Goal: Register for event/course

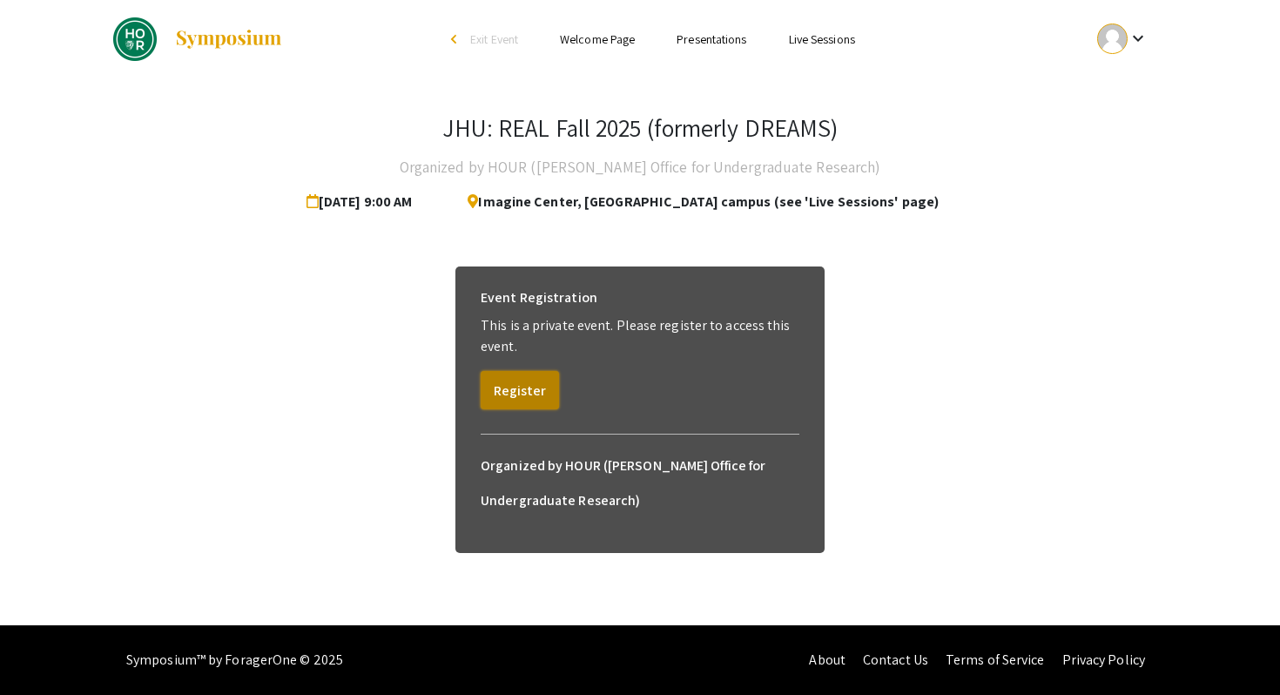
click at [548, 385] on button "Register" at bounding box center [520, 390] width 78 height 38
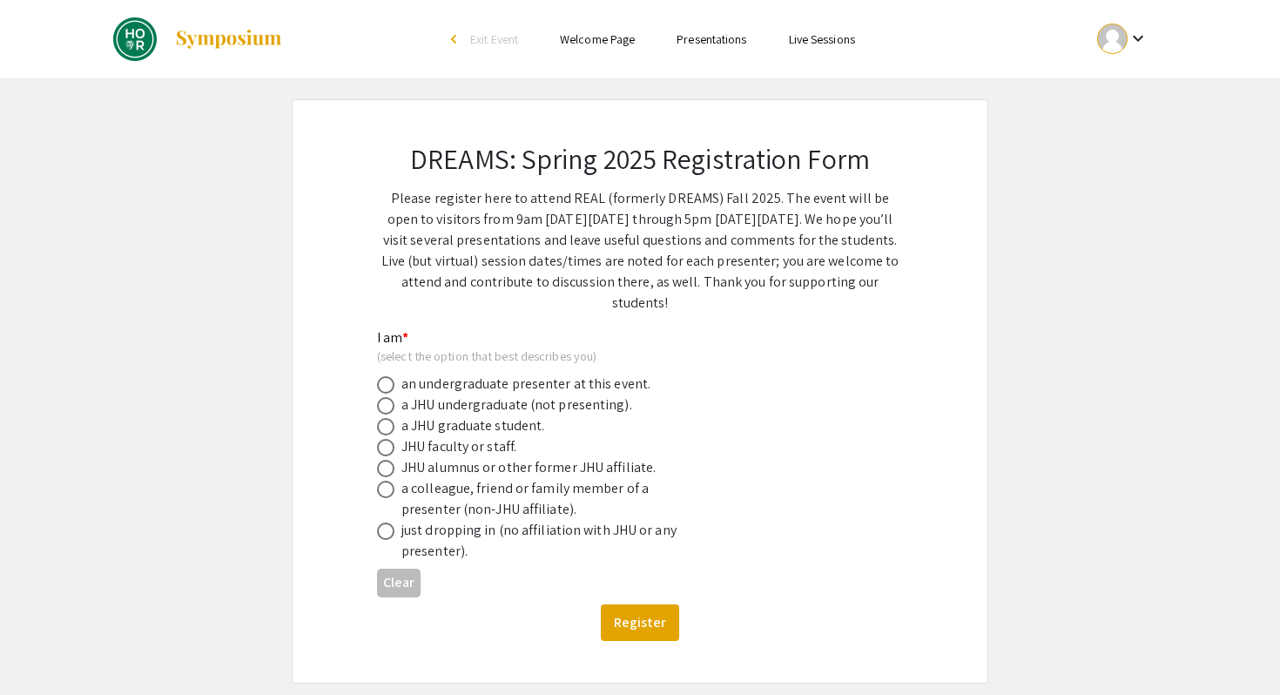
click at [470, 380] on div "an undergraduate presenter at this event." at bounding box center [525, 384] width 249 height 21
click at [407, 385] on div "an undergraduate presenter at this event." at bounding box center [525, 384] width 249 height 21
click at [391, 385] on span at bounding box center [385, 384] width 17 height 17
click at [391, 385] on input "radio" at bounding box center [385, 384] width 17 height 17
radio input "true"
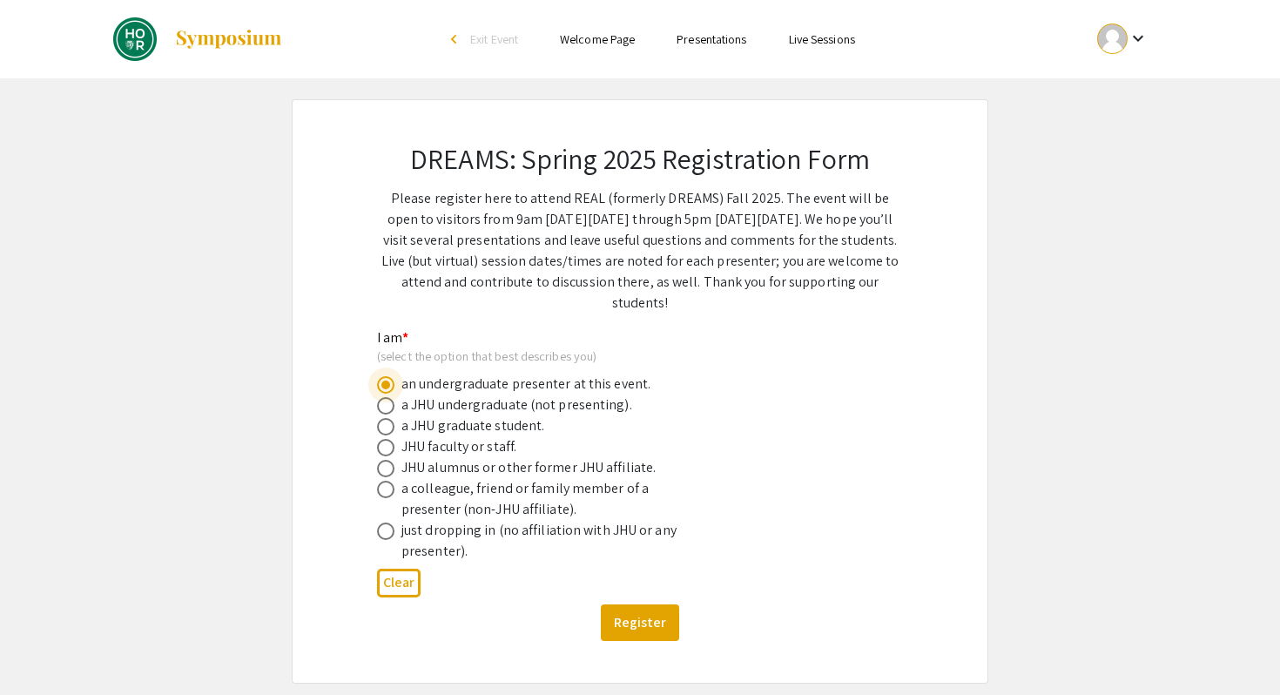
scroll to position [79, 0]
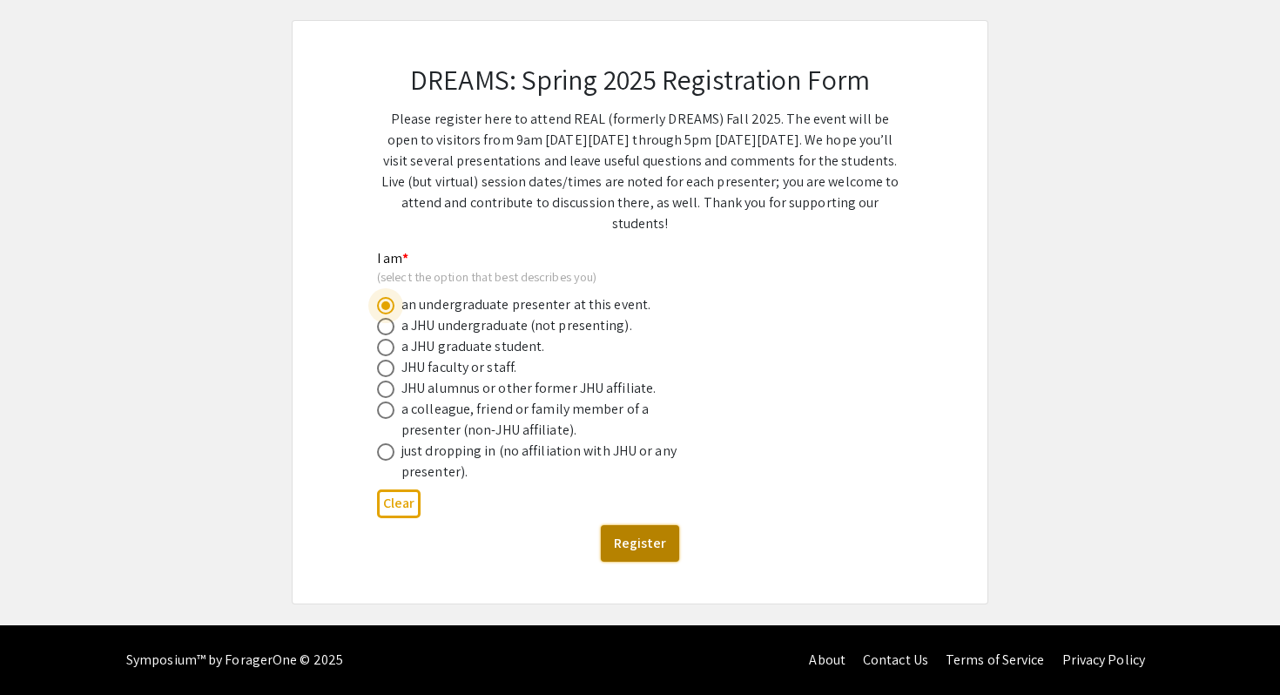
click at [638, 534] on button "Register" at bounding box center [640, 543] width 78 height 37
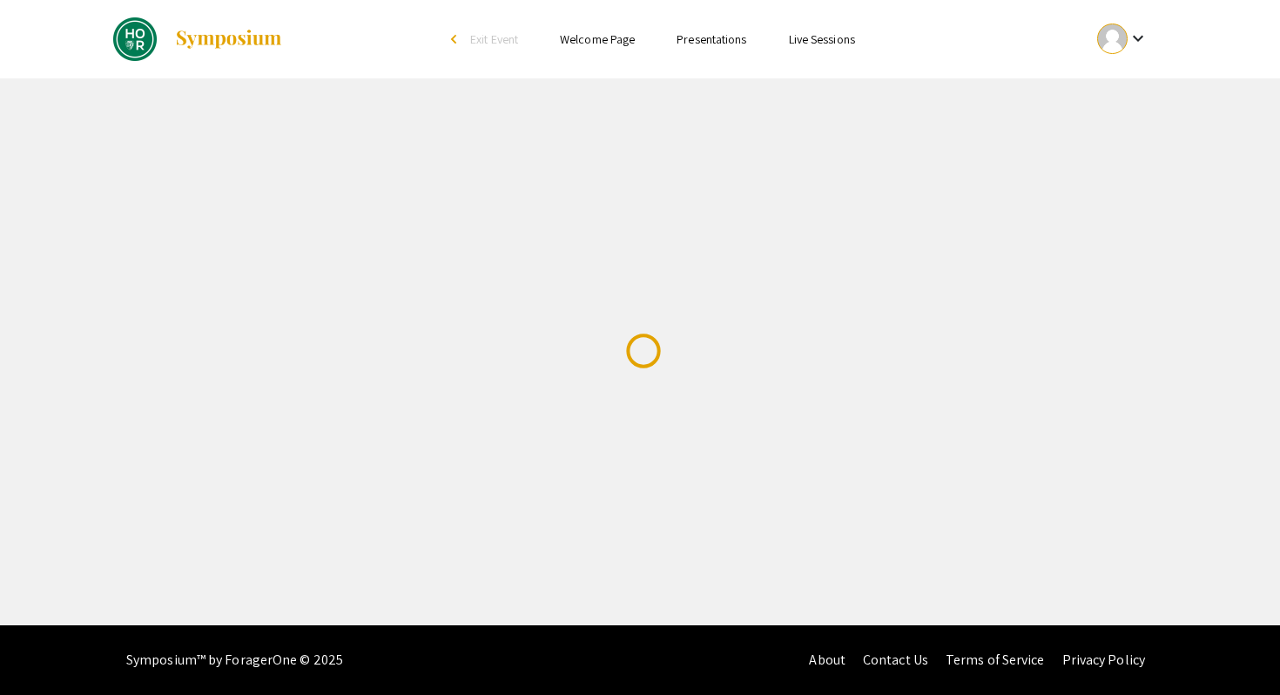
scroll to position [0, 0]
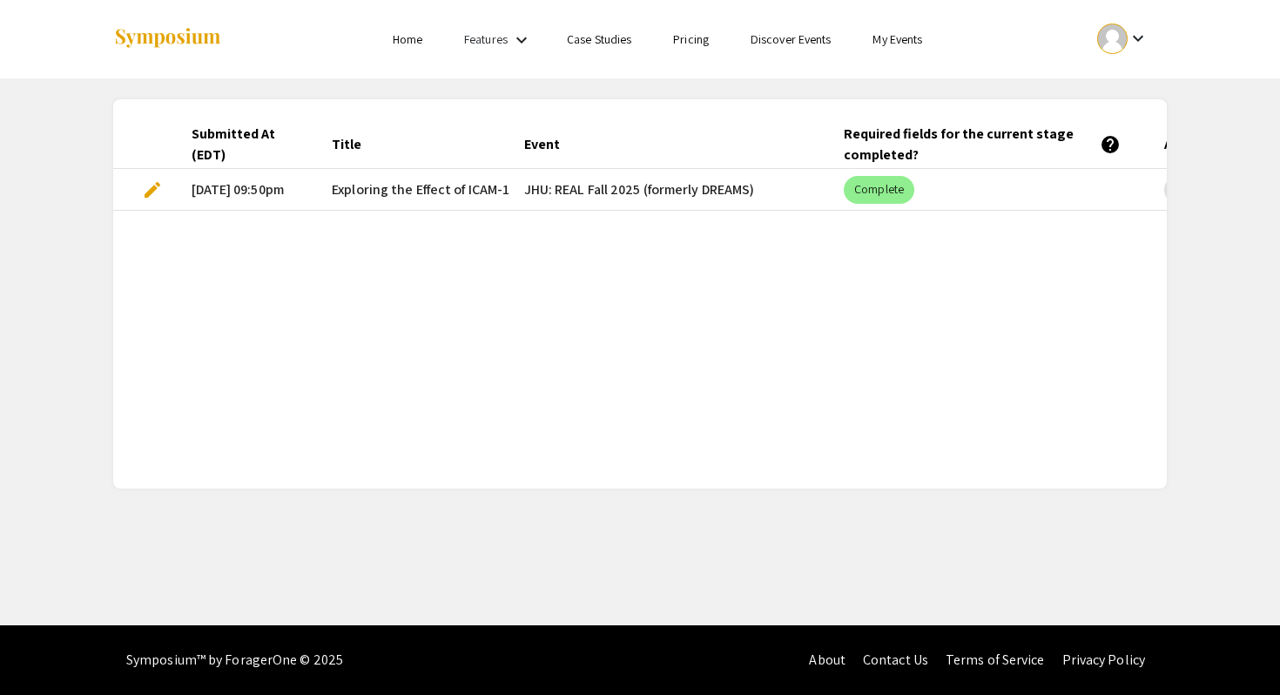
scroll to position [0, 303]
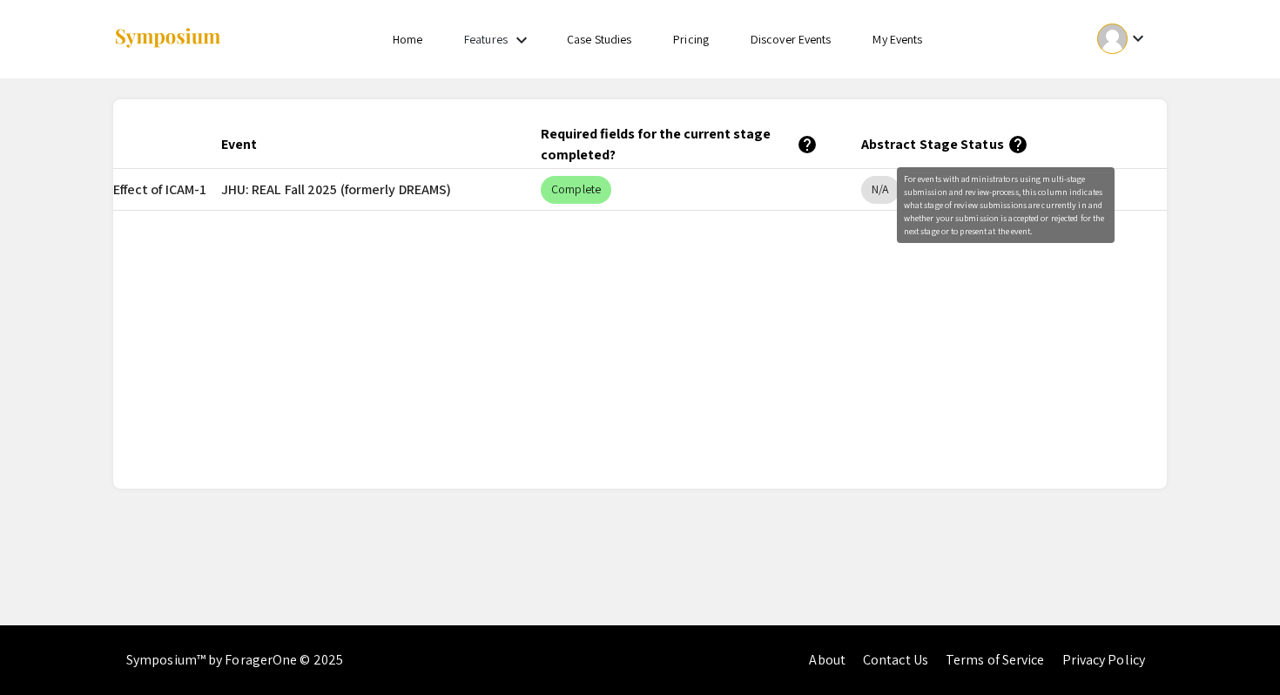
click at [805, 238] on div "Submitted At (EDT) Title Event Required fields for the current stage completed?…" at bounding box center [640, 293] width 1054 height 347
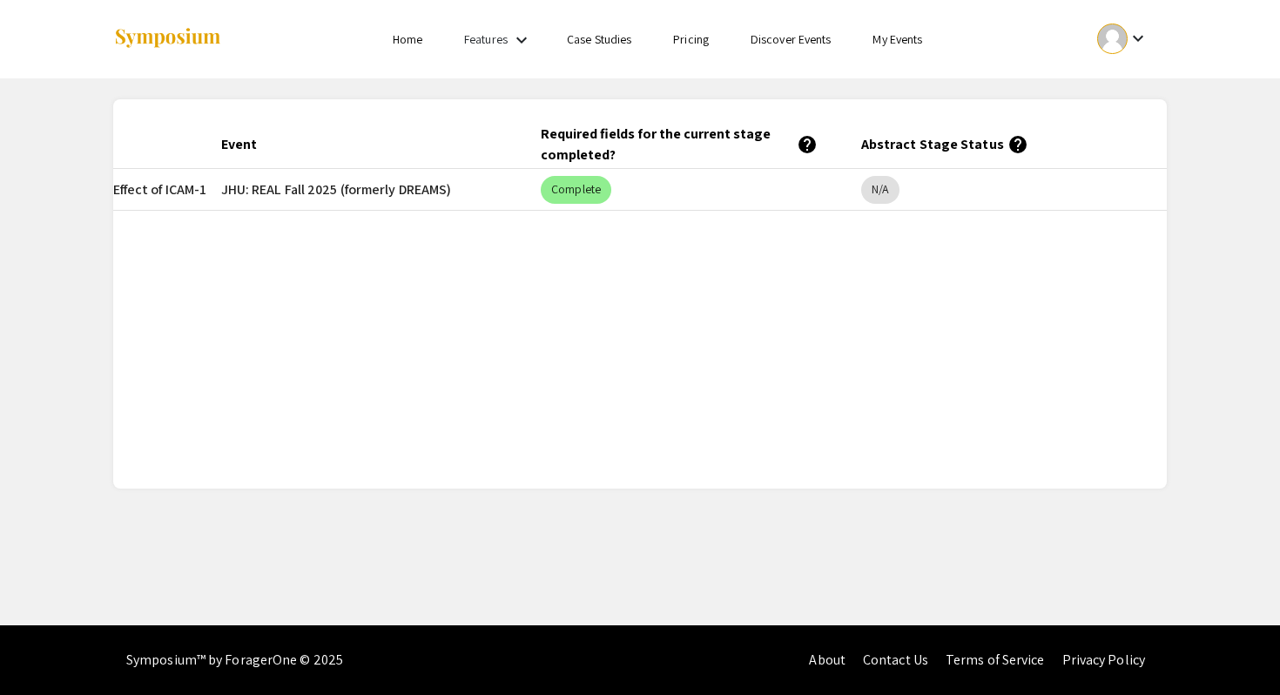
scroll to position [0, 0]
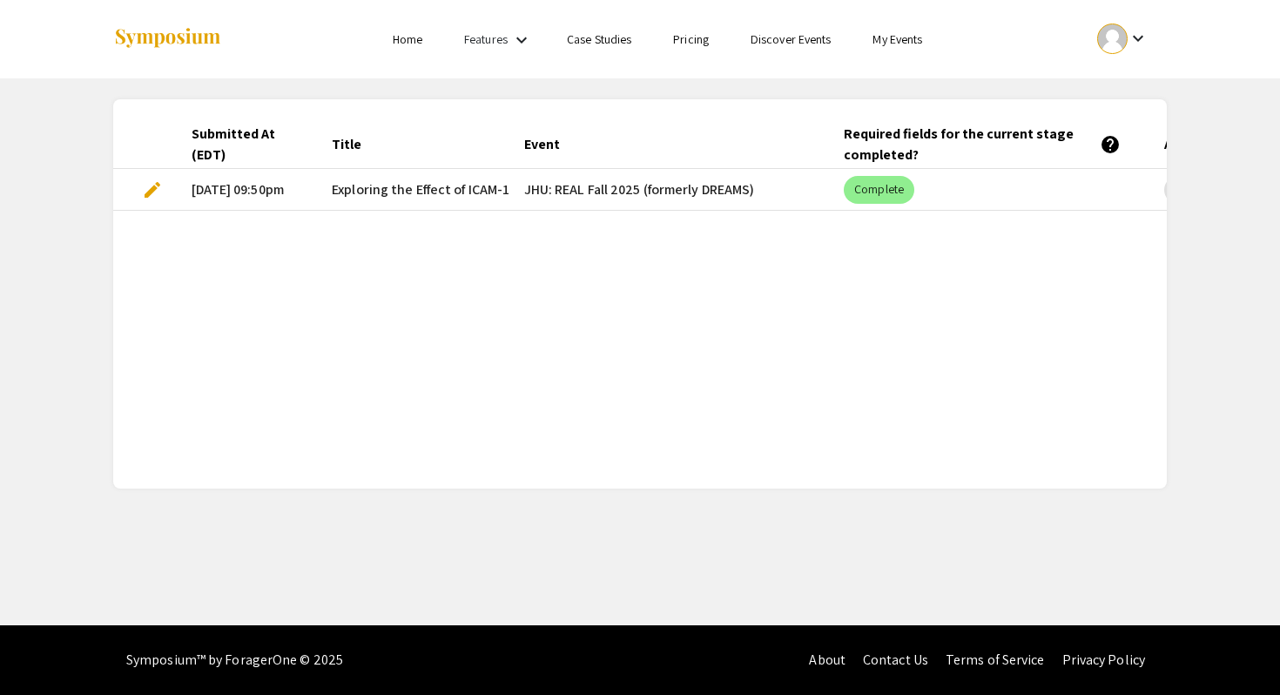
click at [432, 187] on span "Exploring the Effect of ICAM-1 Stimulation on CD8+ [MEDICAL_DATA] Adoptive [MED…" at bounding box center [616, 189] width 569 height 21
click at [152, 189] on span "edit" at bounding box center [152, 189] width 21 height 21
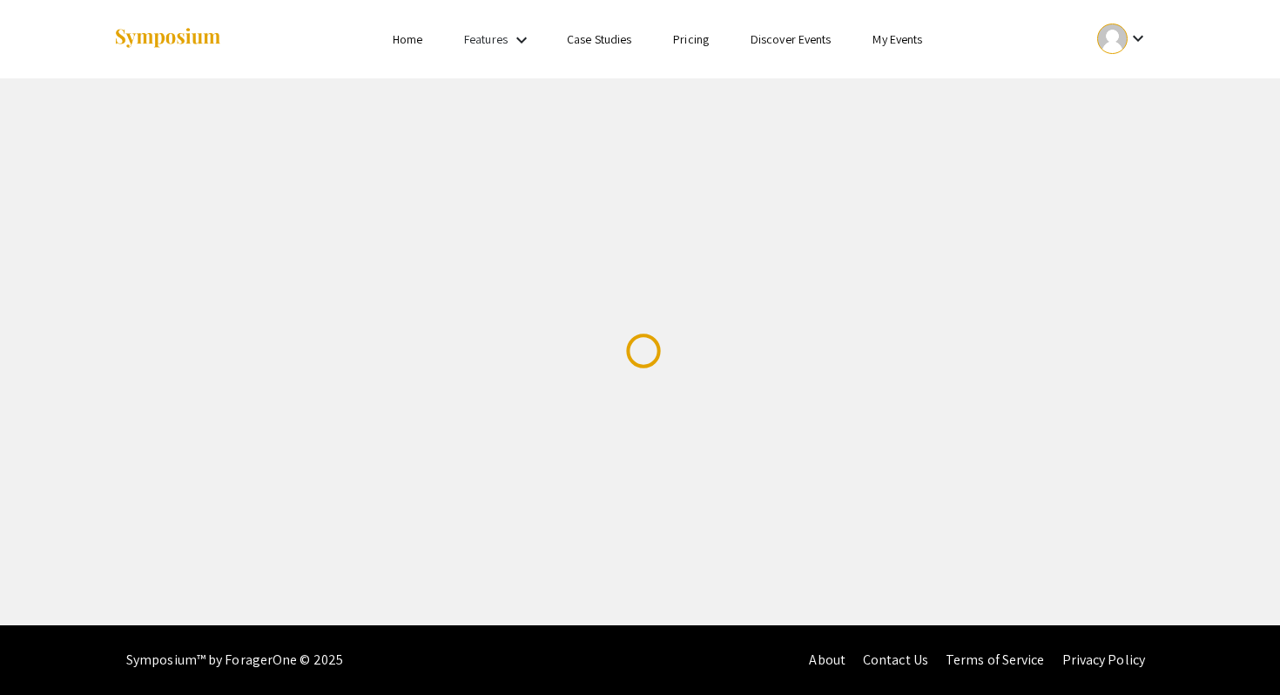
select select "custom"
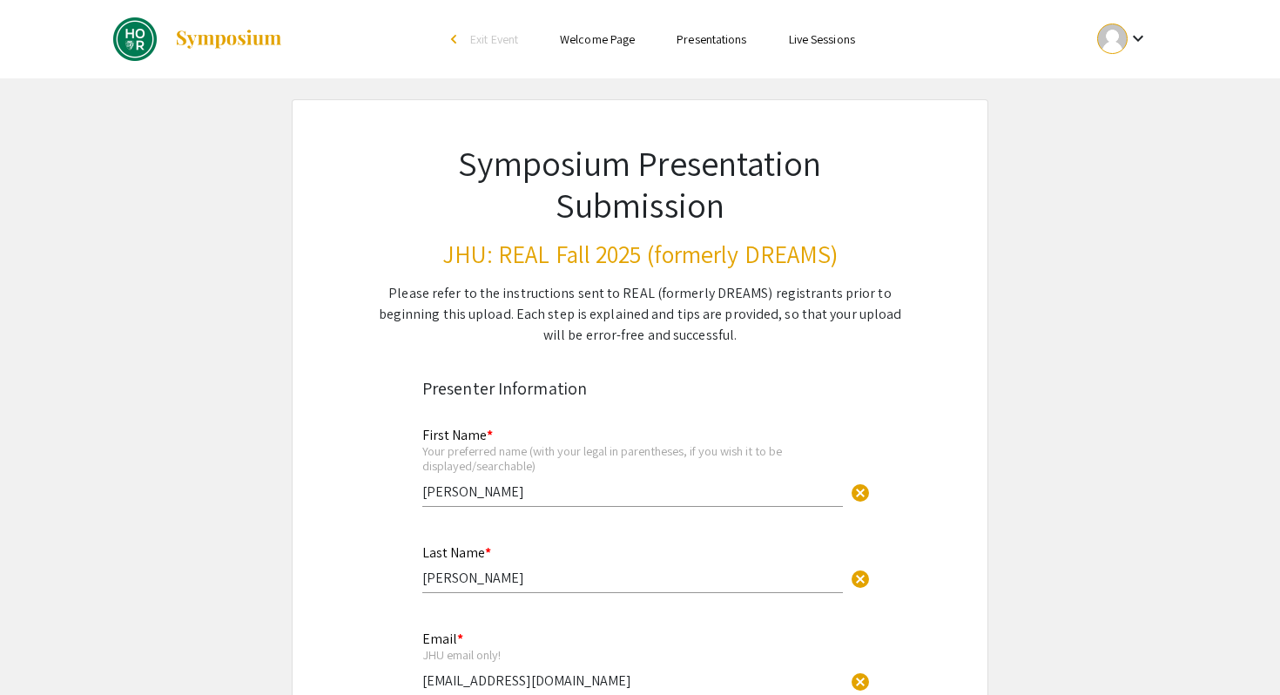
type input "0"
select select "custom"
type input "1"
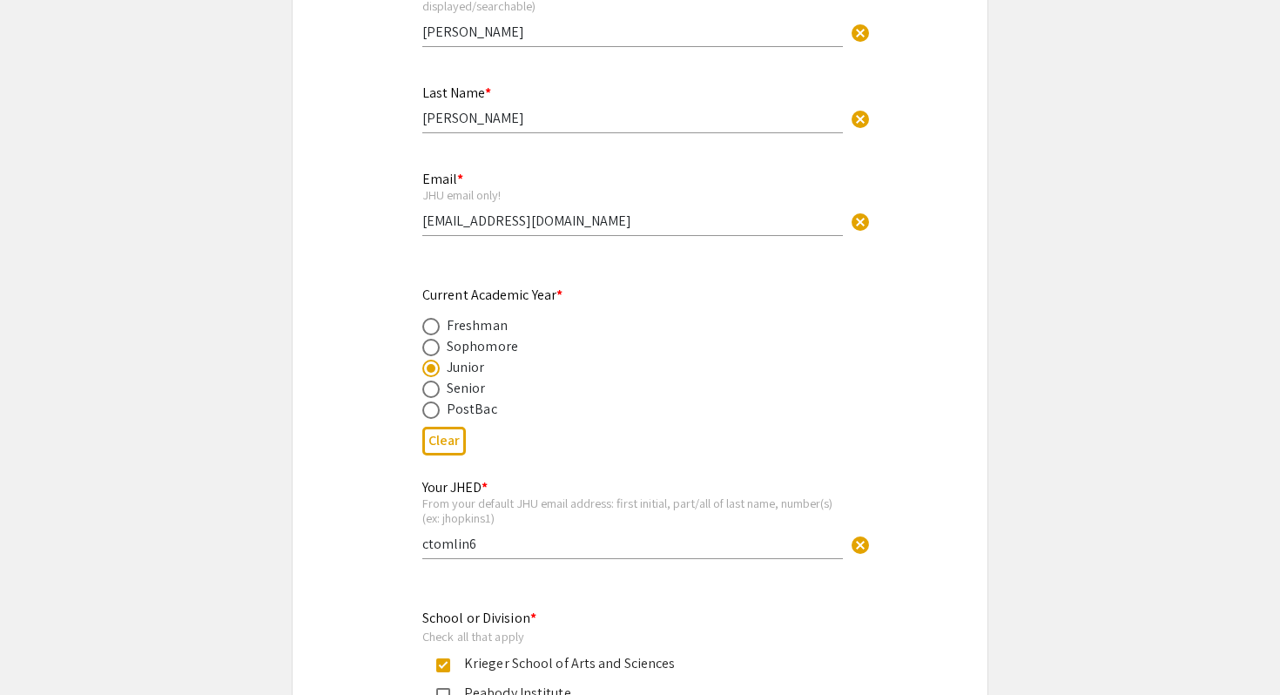
select select "auto"
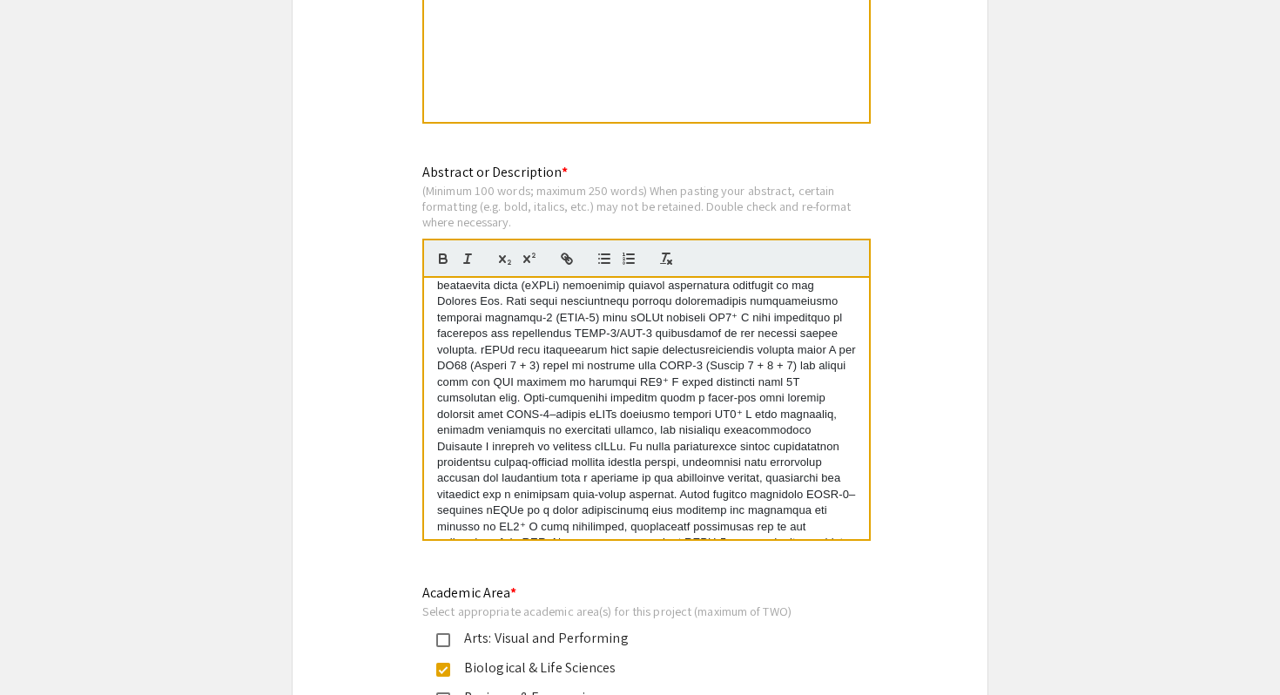
scroll to position [113, 0]
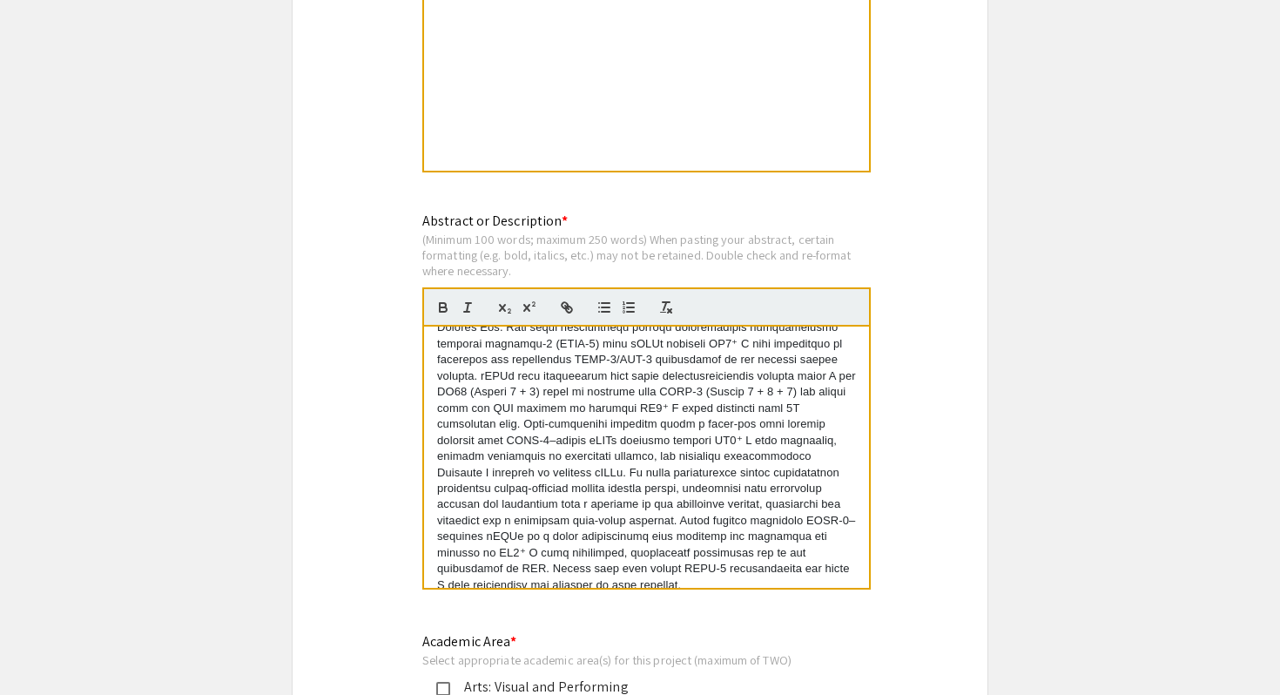
scroll to position [1567, 0]
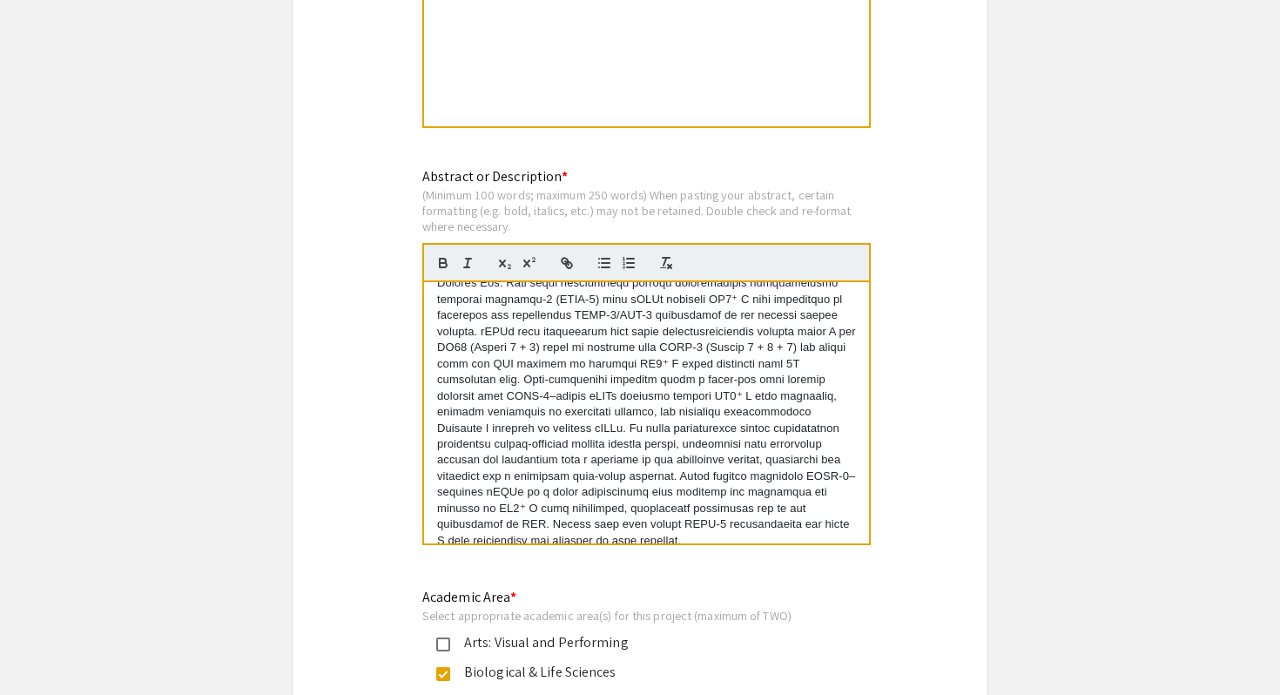
click at [705, 430] on p "To enrich screen reader interactions, please activate Accessibility in Grammarl…" at bounding box center [646, 363] width 419 height 369
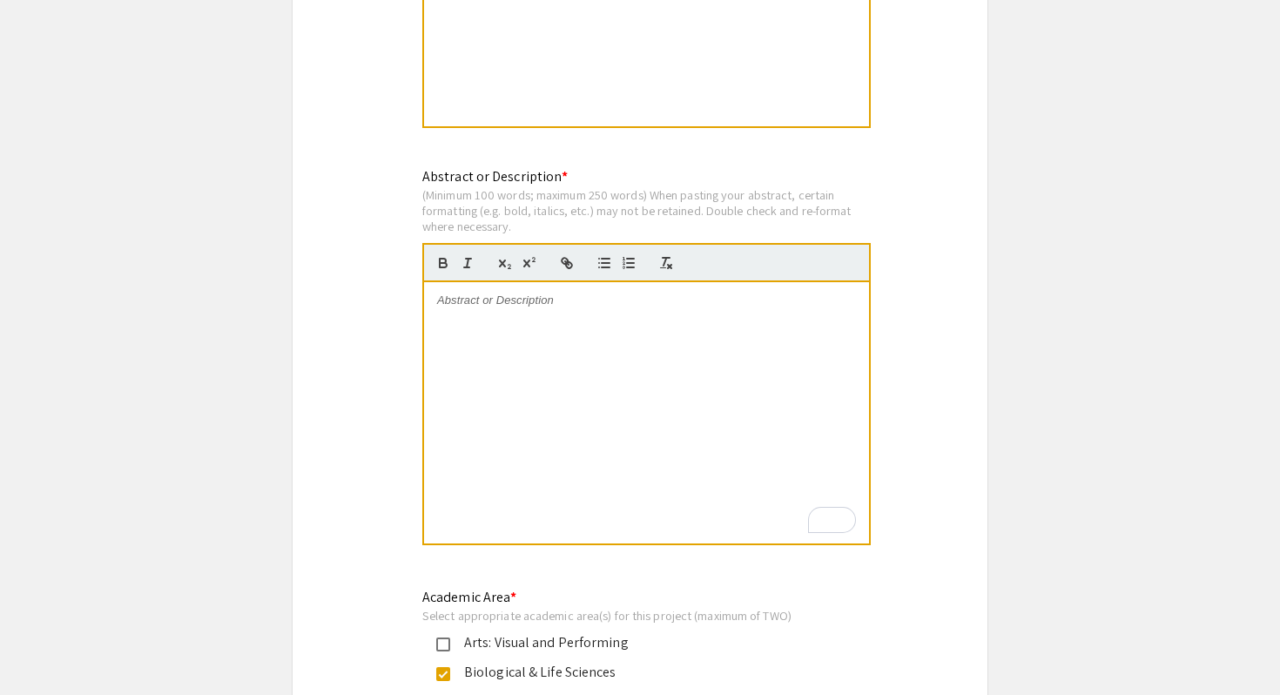
drag, startPoint x: 705, startPoint y: 430, endPoint x: 617, endPoint y: 467, distance: 96.1
click at [600, 438] on div "To enrich screen reader interactions, please activate Accessibility in Grammarl…" at bounding box center [646, 412] width 445 height 261
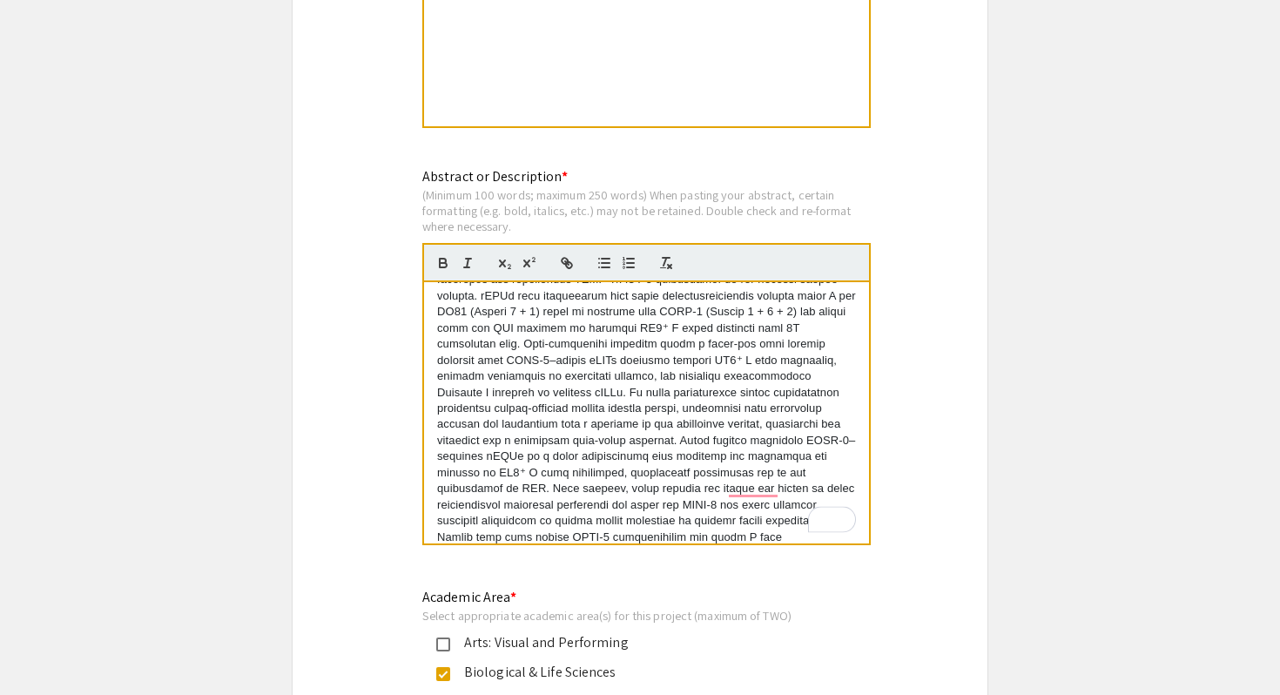
scroll to position [161, 0]
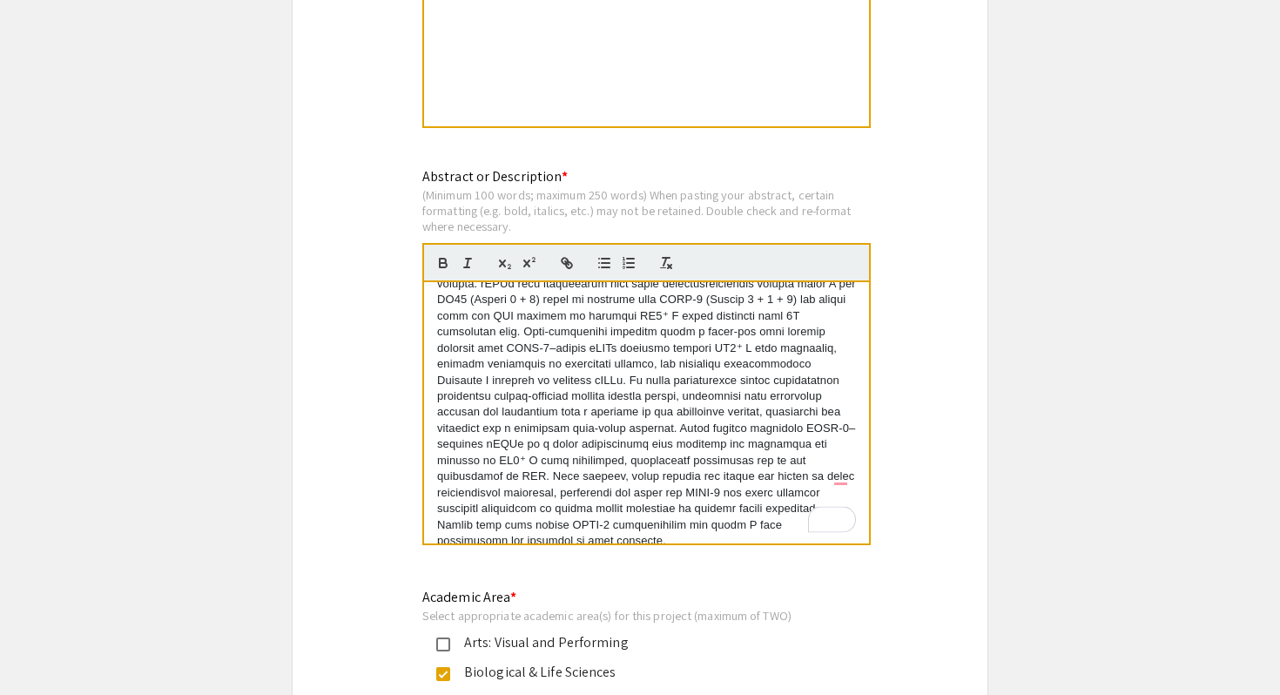
click at [771, 466] on p "To enrich screen reader interactions, please activate Accessibility in Grammarl…" at bounding box center [646, 340] width 419 height 418
click at [597, 497] on p "To enrich screen reader interactions, please activate Accessibility in Grammarl…" at bounding box center [646, 340] width 419 height 418
click at [556, 489] on p "To enrich screen reader interactions, please activate Accessibility in Grammarl…" at bounding box center [646, 340] width 419 height 418
click at [617, 458] on p "To enrich screen reader interactions, please activate Accessibility in Grammarl…" at bounding box center [646, 340] width 419 height 418
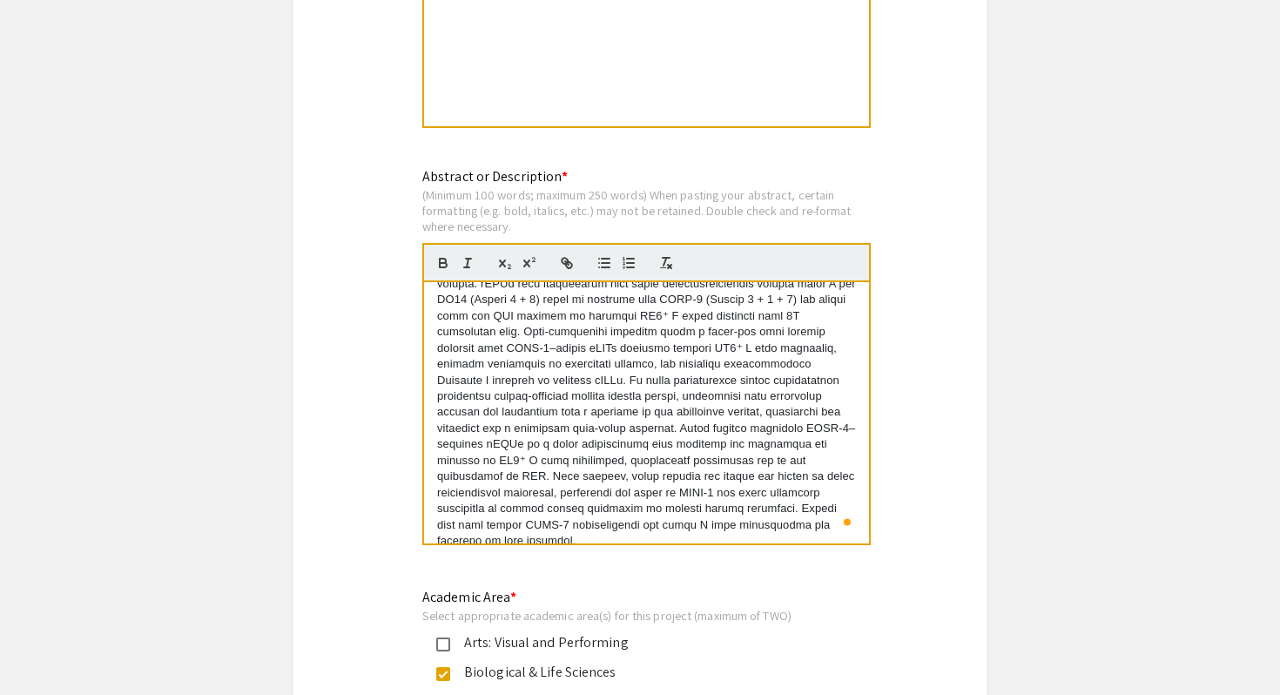
click at [606, 495] on p "To enrich screen reader interactions, please activate Accessibility in Grammarl…" at bounding box center [646, 340] width 419 height 418
click at [745, 521] on p "To enrich screen reader interactions, please activate Accessibility in Grammarl…" at bounding box center [646, 340] width 419 height 418
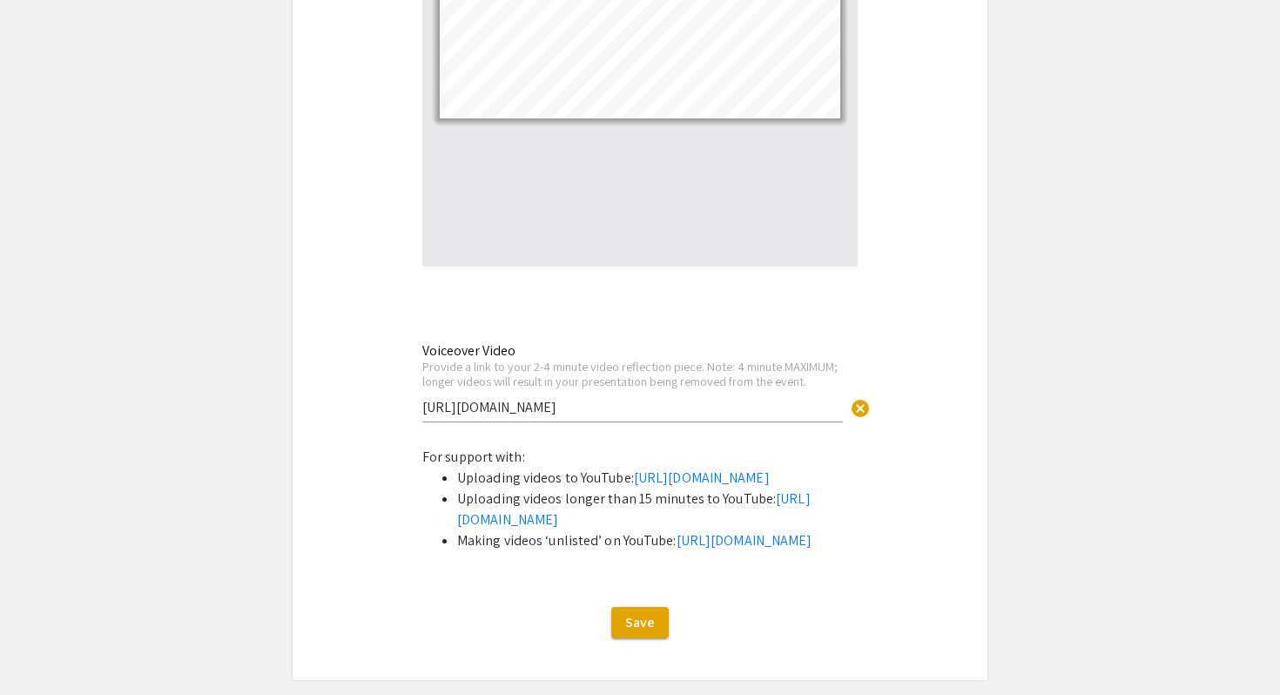
scroll to position [5874, 0]
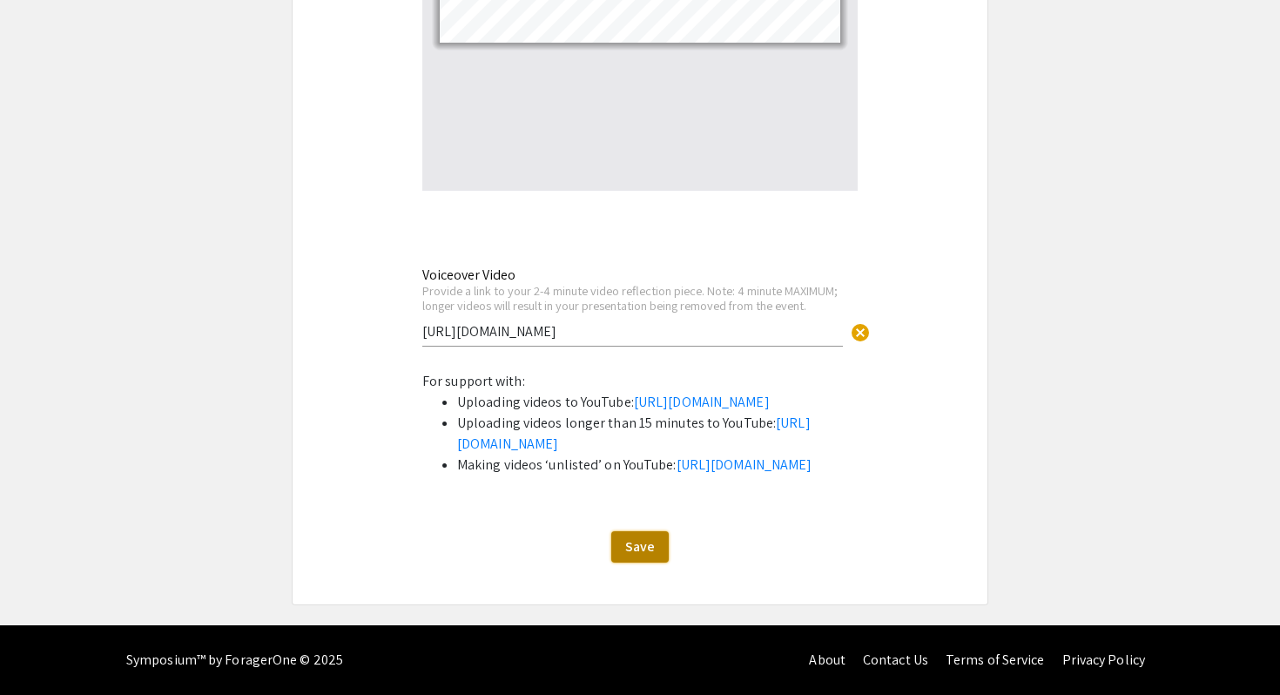
click at [638, 554] on span "Save" at bounding box center [640, 546] width 30 height 18
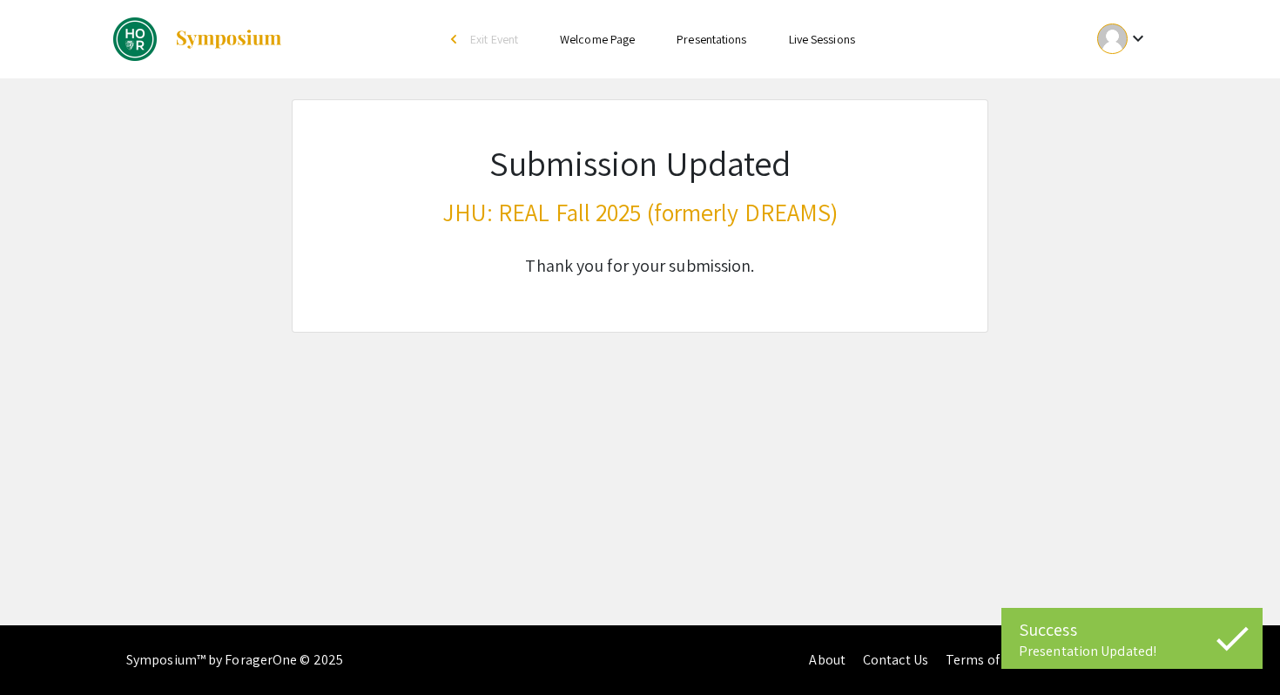
scroll to position [0, 0]
click at [1127, 43] on div "keyboard_arrow_down" at bounding box center [1123, 38] width 60 height 39
click at [1117, 119] on button "My Submissions" at bounding box center [1132, 128] width 107 height 42
